Goal: Navigation & Orientation: Go to known website

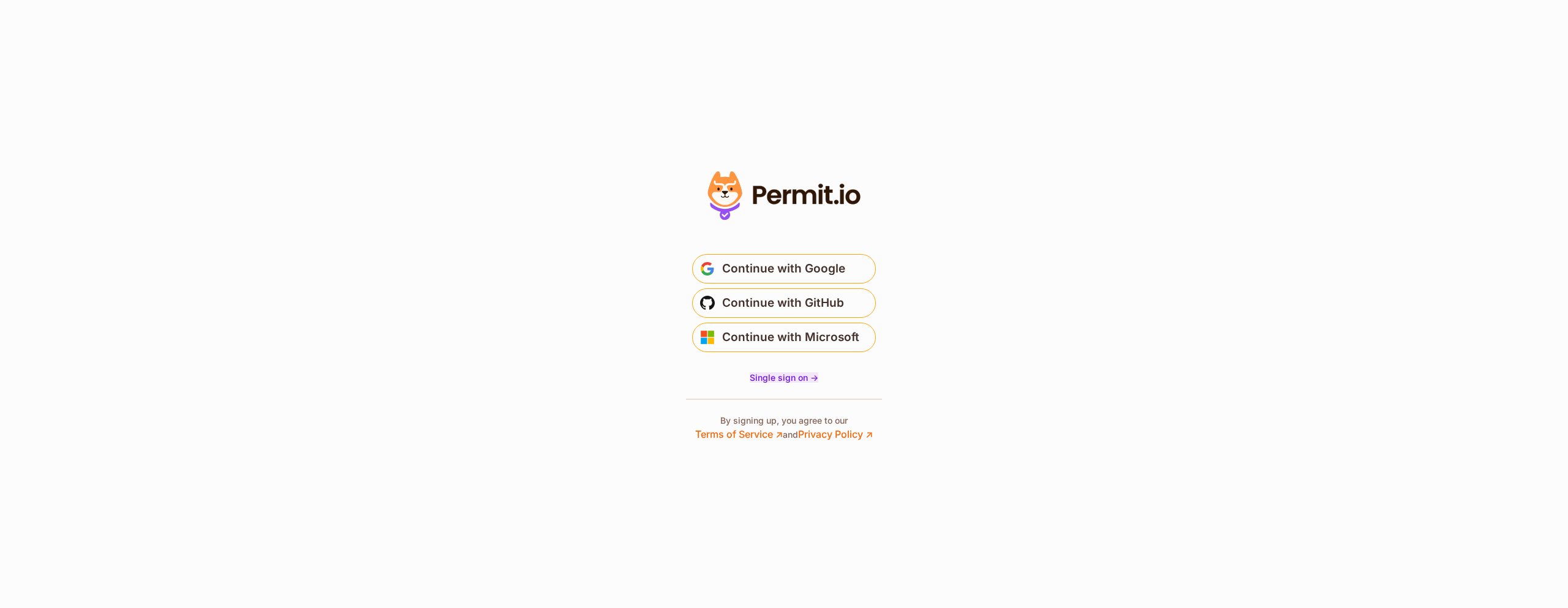
click at [812, 376] on span "Single sign on ->" at bounding box center [784, 378] width 69 height 10
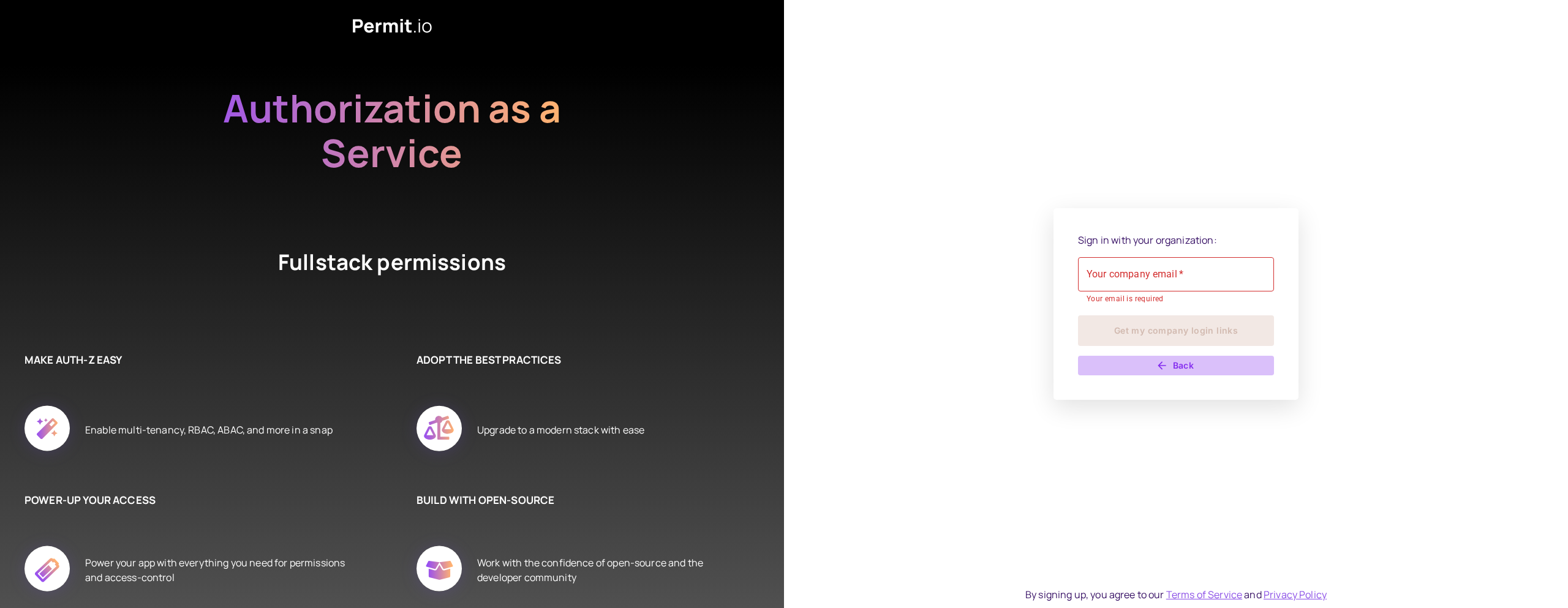
click at [1186, 363] on button "Back" at bounding box center [1176, 365] width 196 height 20
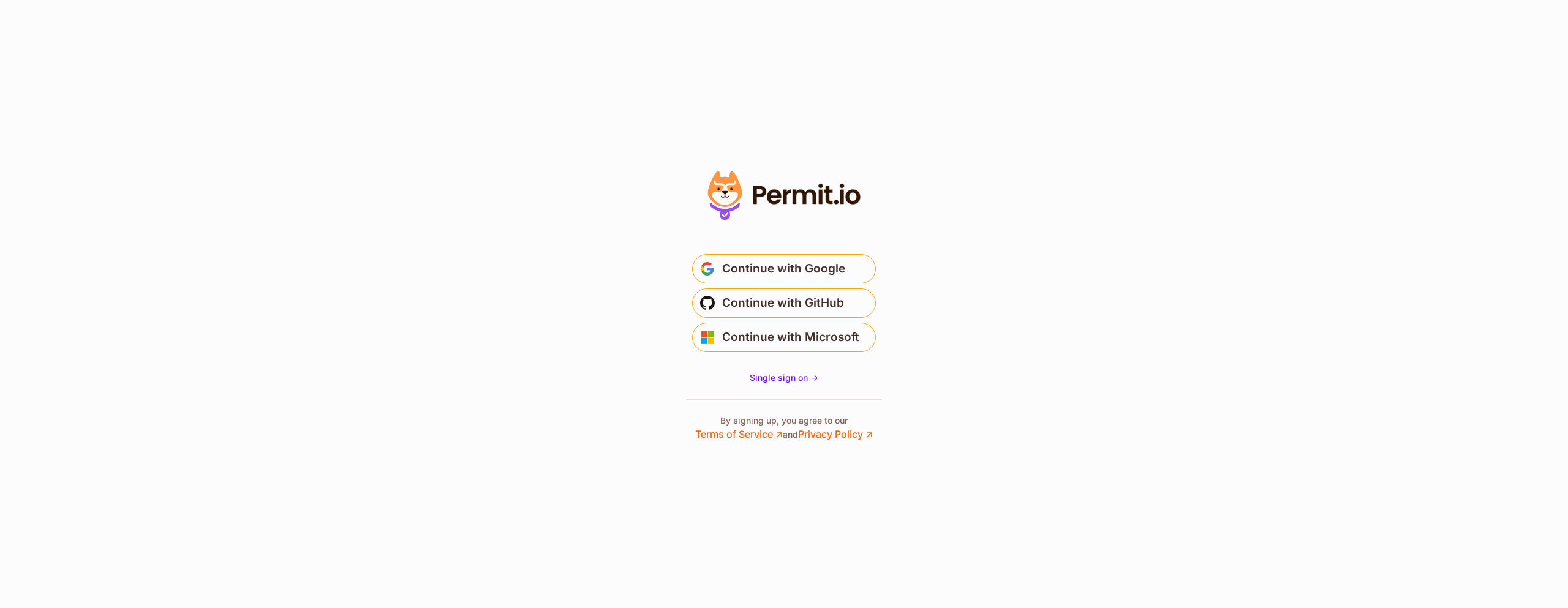
click at [877, 385] on div at bounding box center [784, 304] width 245 height 275
click at [805, 380] on span "Single sign on ->" at bounding box center [784, 378] width 69 height 10
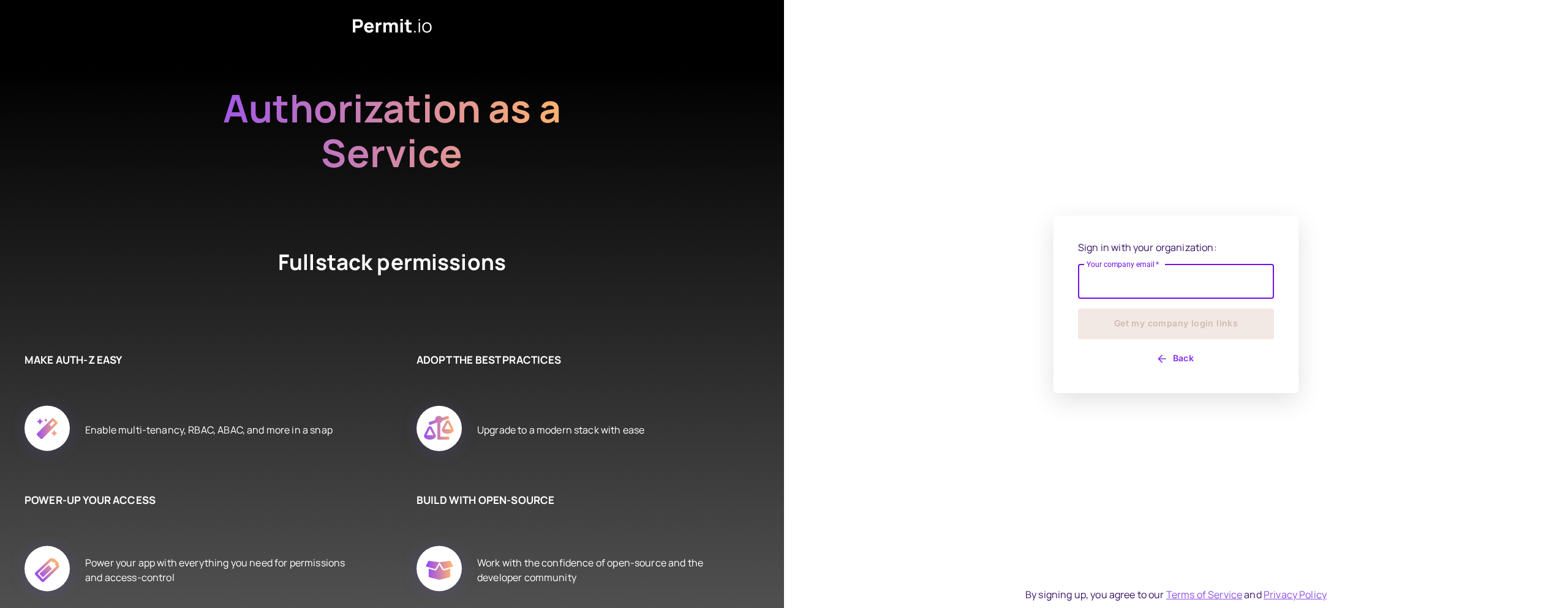
click at [893, 479] on div "Sign in with your organization: Your company email   * Your company email   * G…" at bounding box center [1176, 304] width 784 height 608
